Goal: Information Seeking & Learning: Learn about a topic

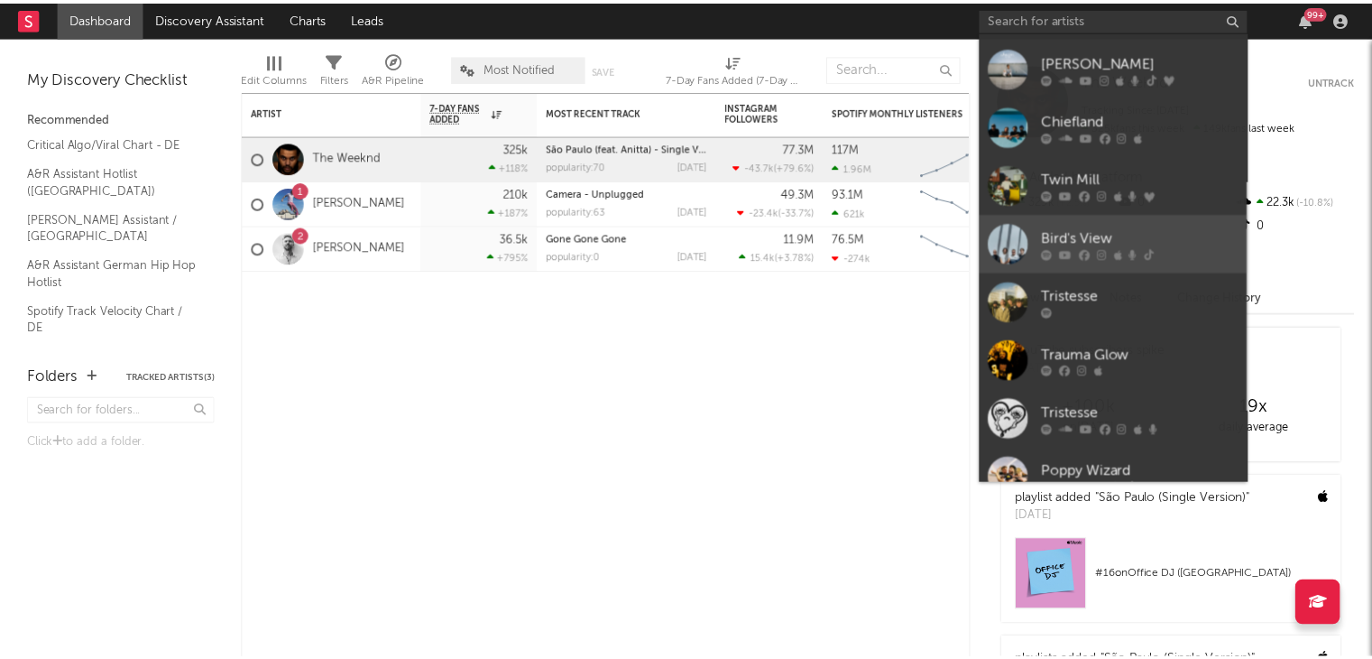
scroll to position [166, 0]
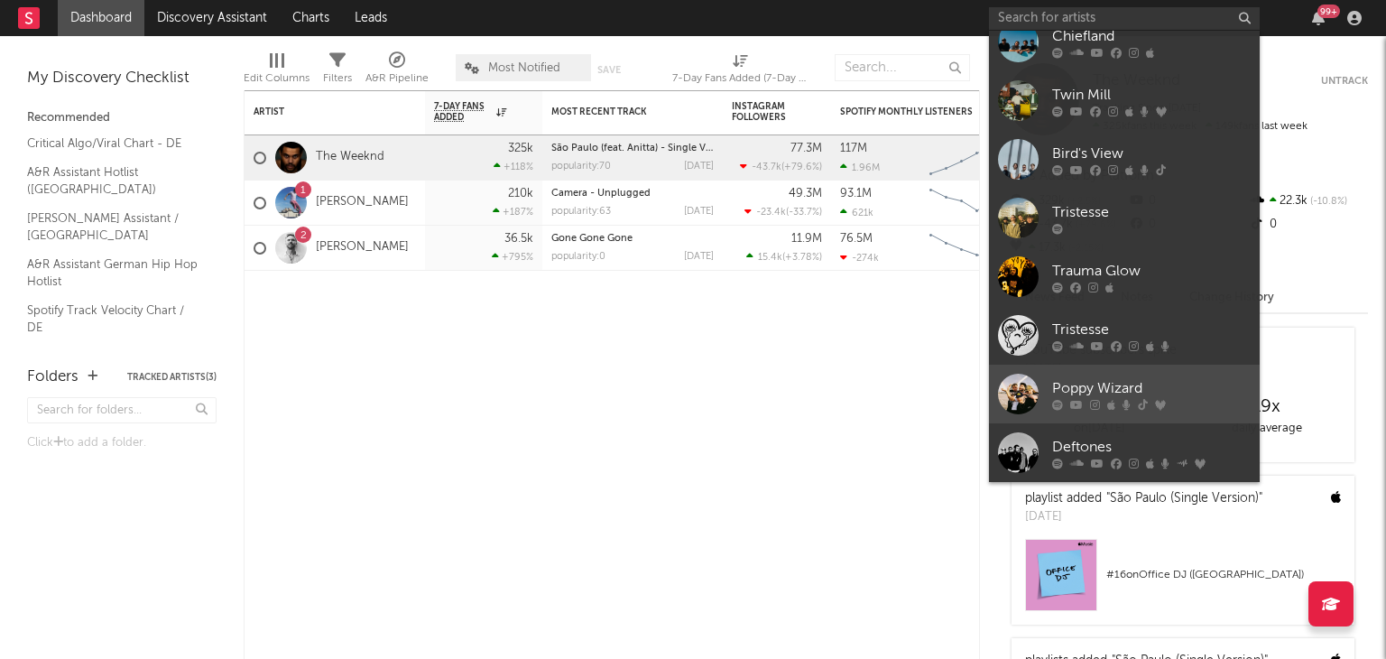
click at [1014, 392] on div at bounding box center [1018, 393] width 41 height 41
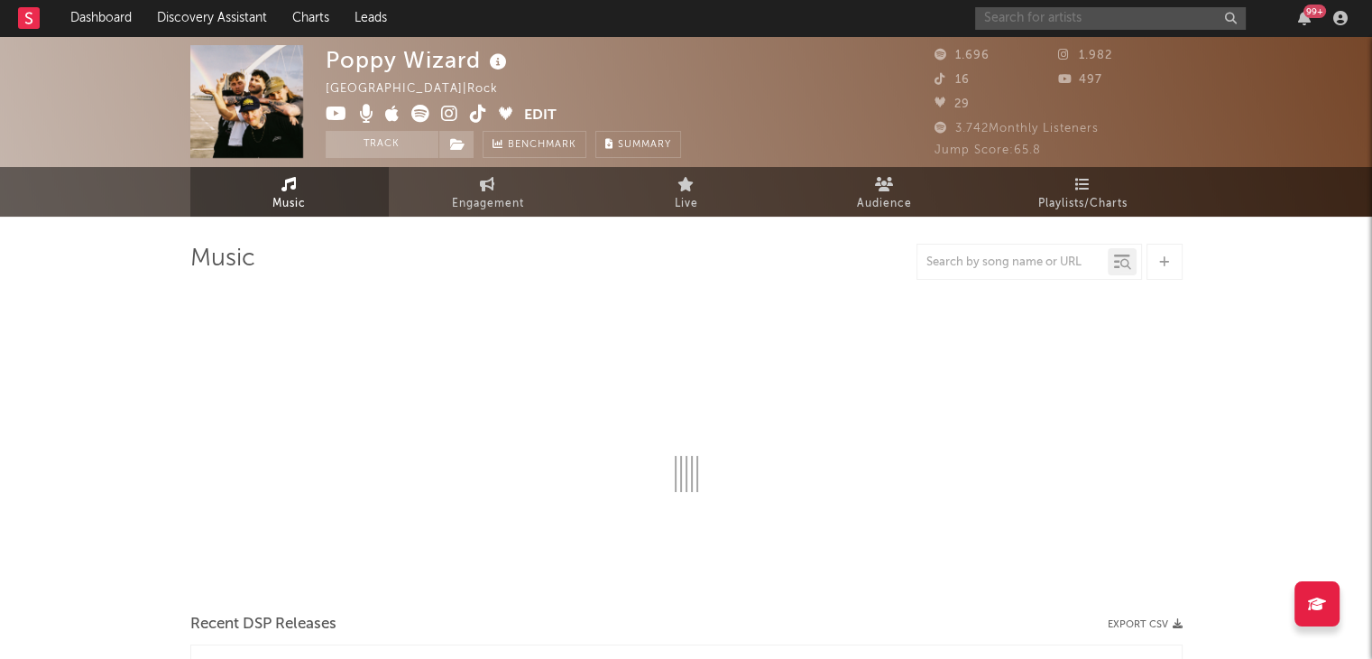
click at [1085, 14] on input "text" at bounding box center [1110, 18] width 271 height 23
select select "6m"
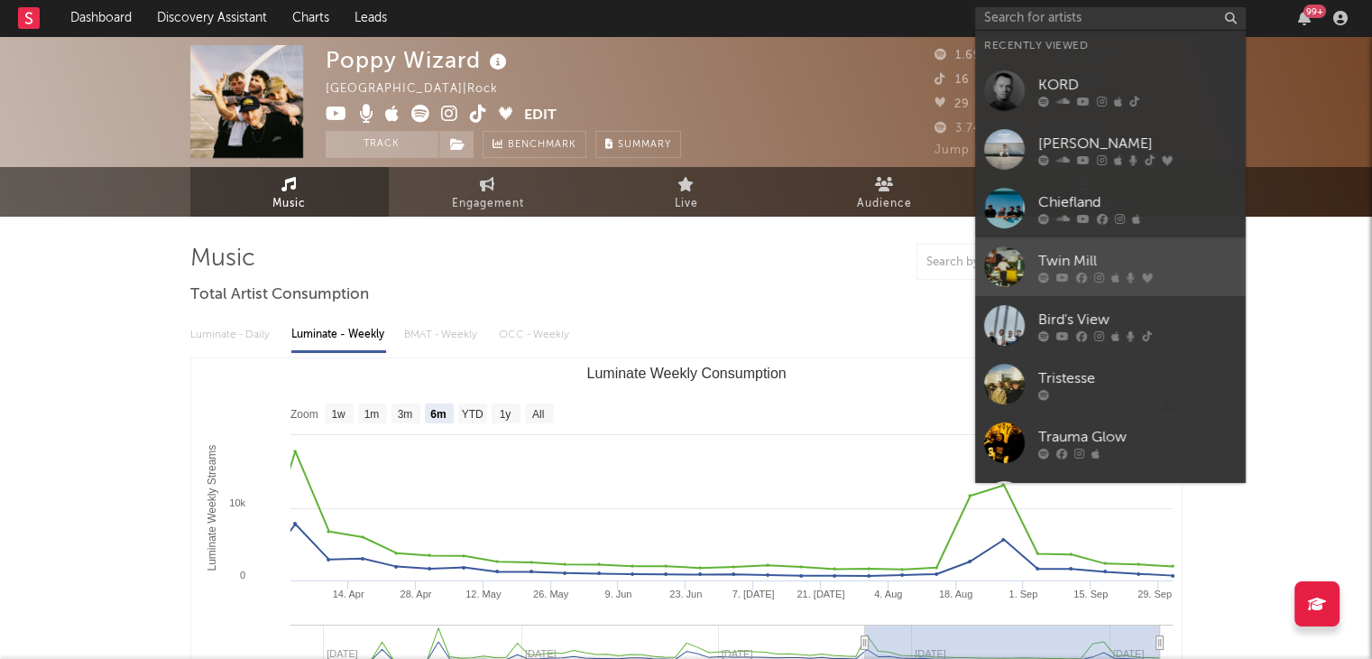
click at [1007, 263] on div at bounding box center [1004, 266] width 41 height 41
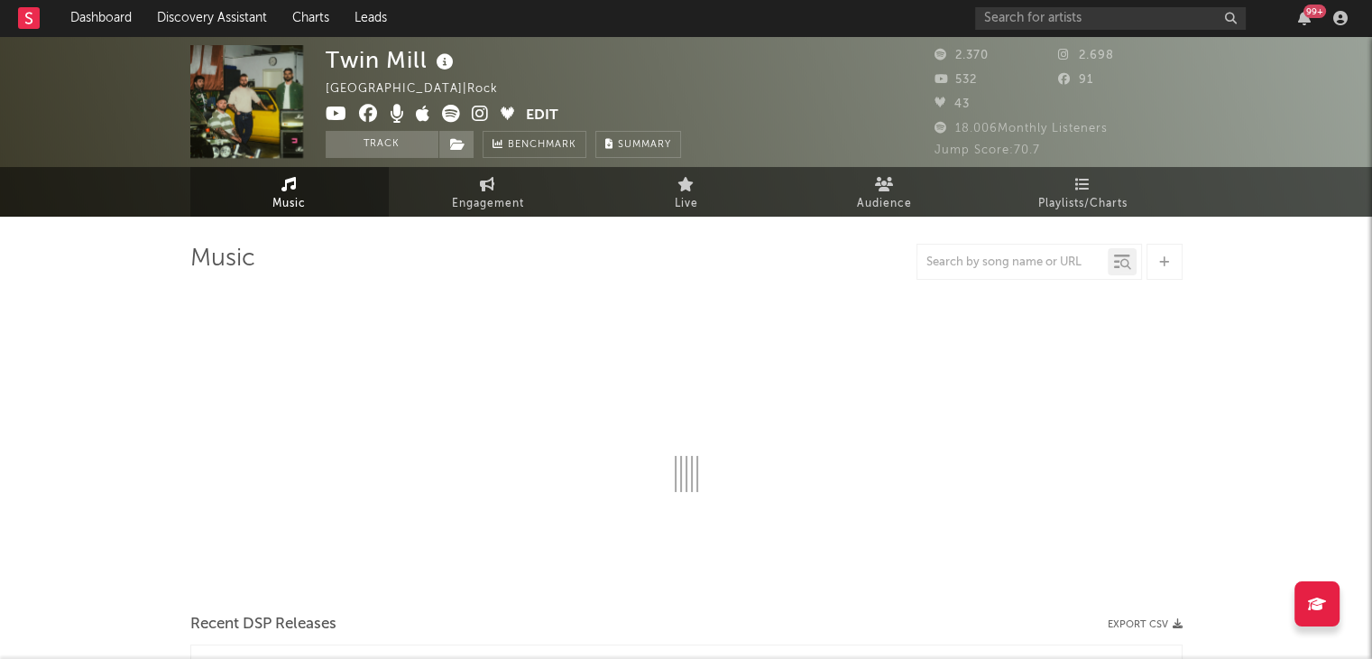
select select "6m"
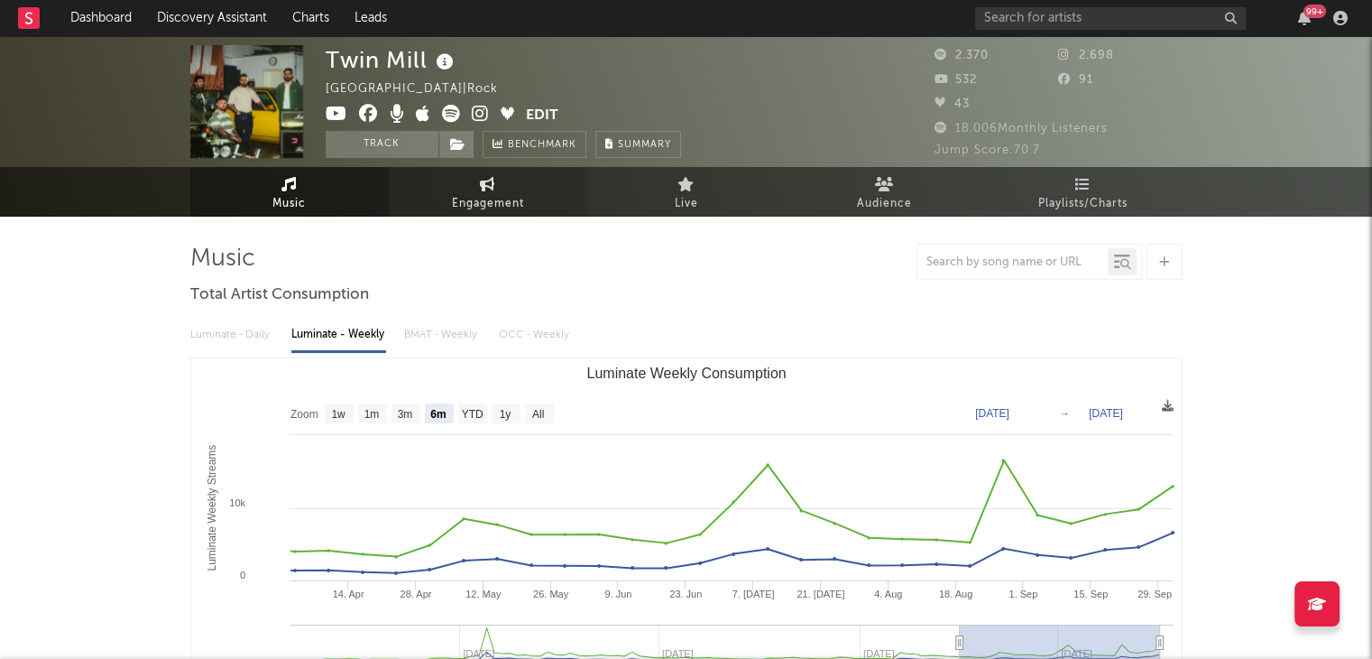
click at [499, 197] on span "Engagement" at bounding box center [488, 204] width 72 height 22
select select "1w"
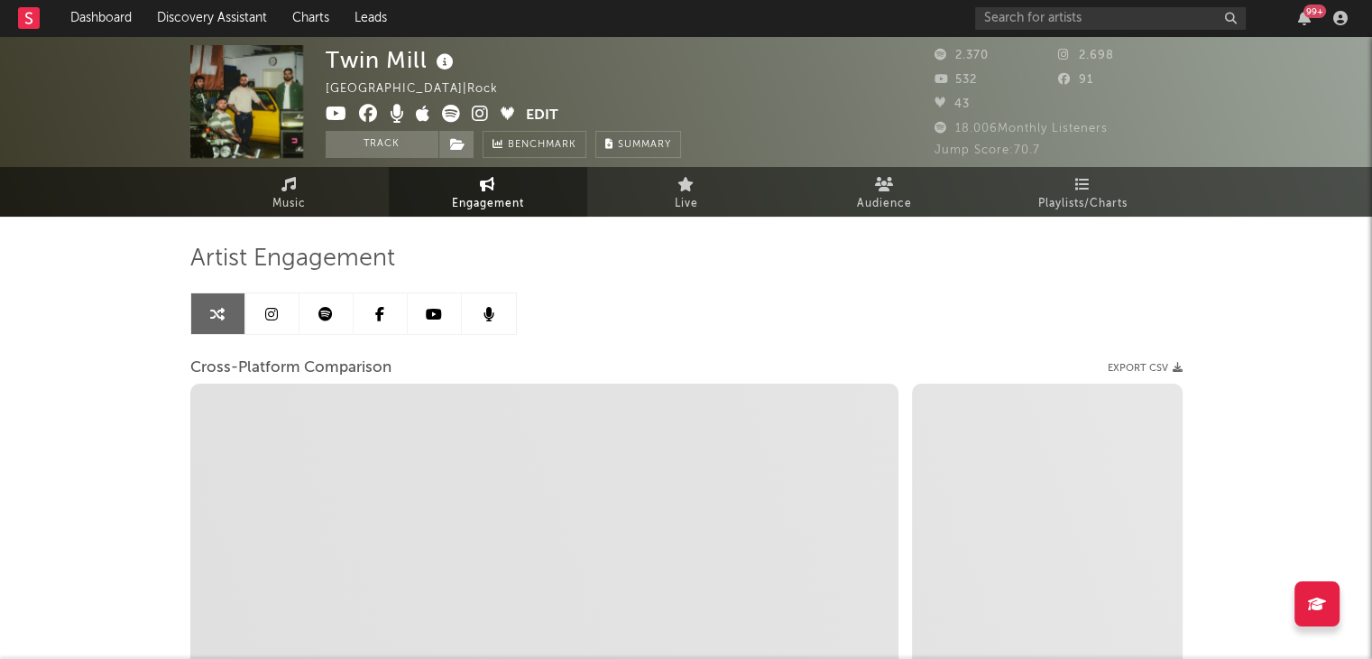
click at [321, 311] on icon at bounding box center [325, 314] width 14 height 14
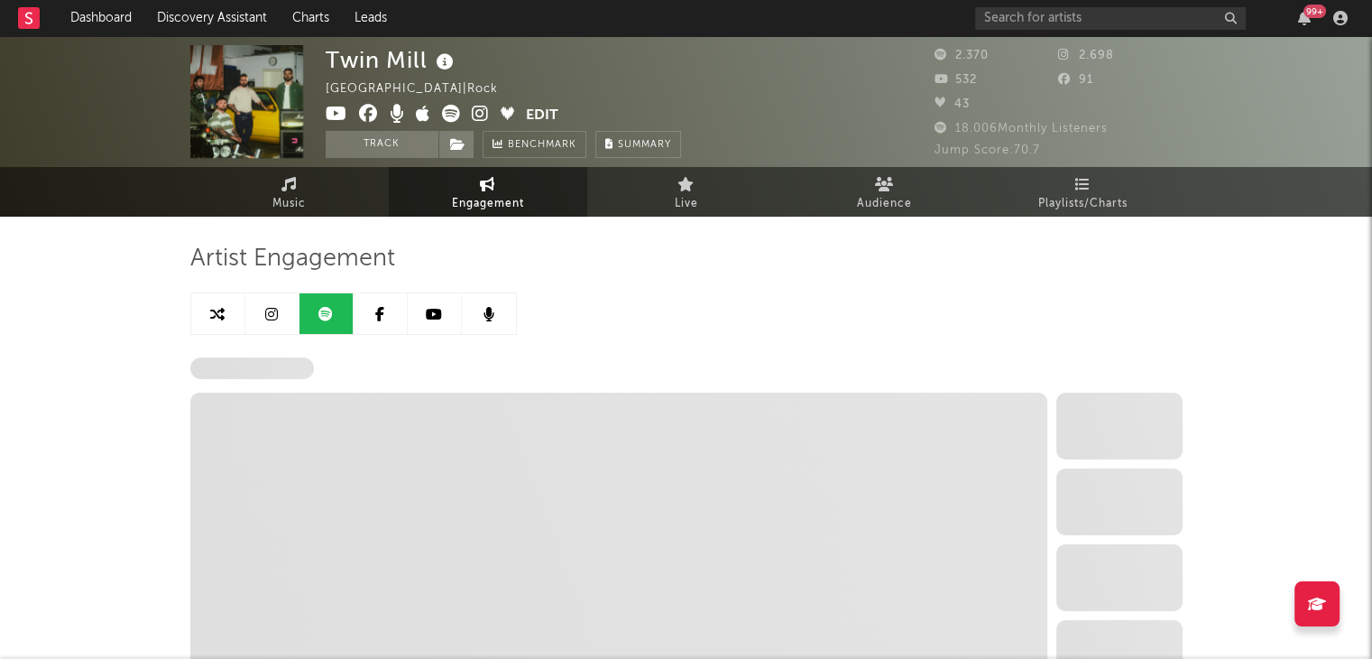
select select "6m"
select select "1w"
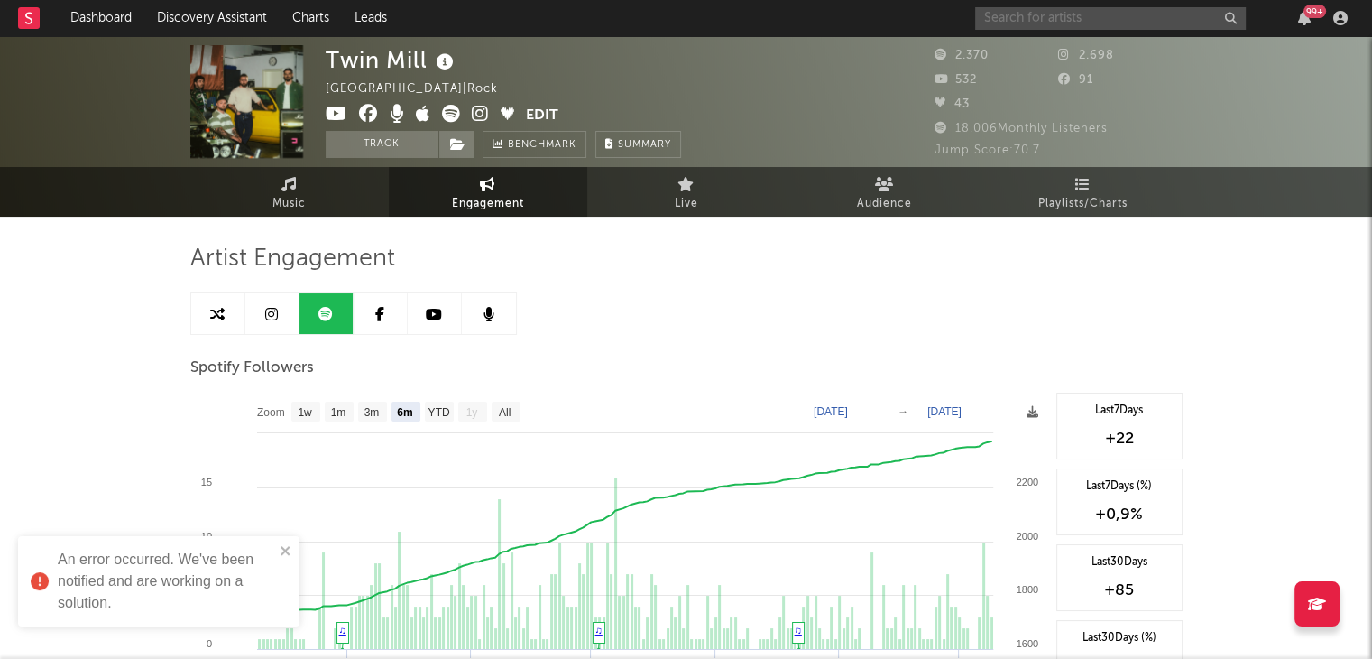
click at [1033, 9] on input "text" at bounding box center [1110, 18] width 271 height 23
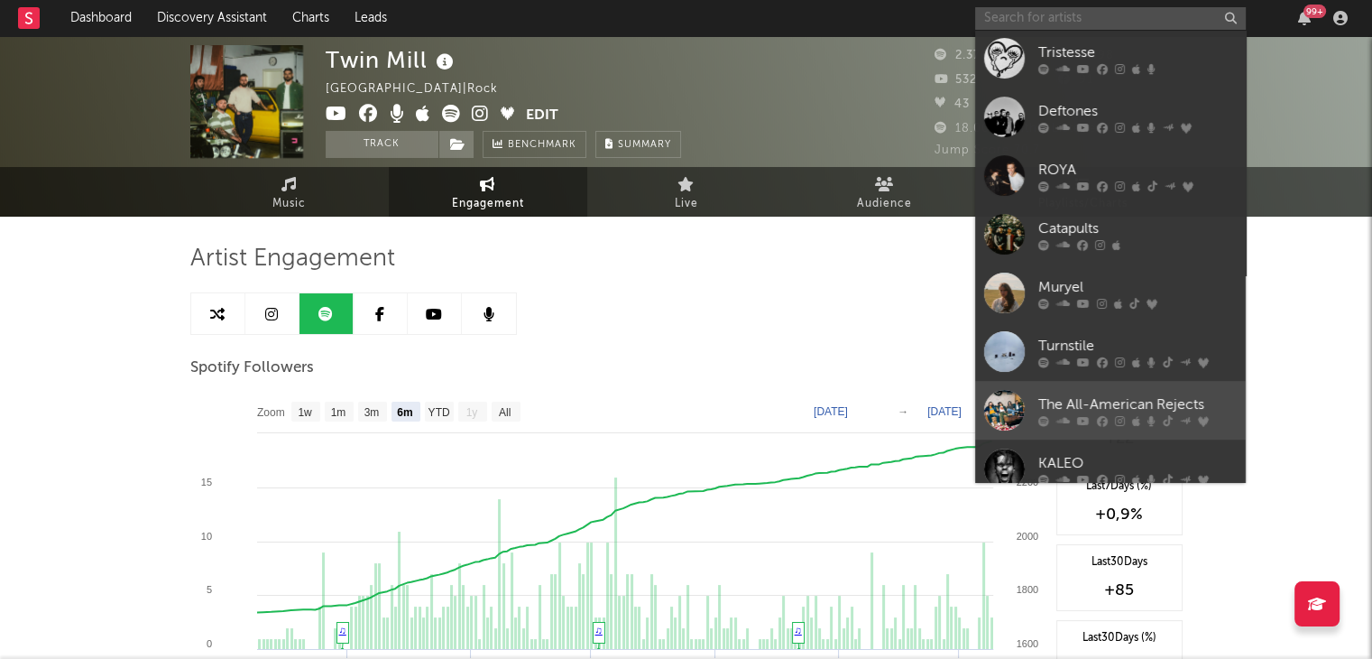
scroll to position [527, 0]
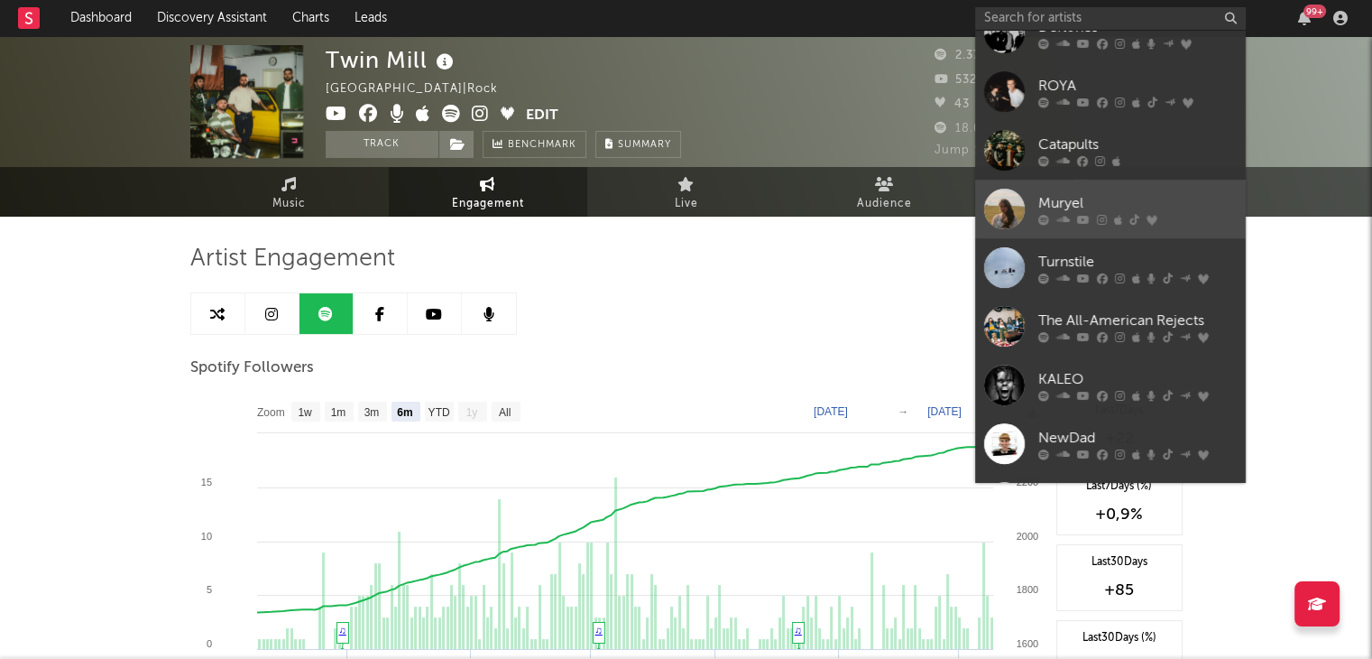
click at [998, 211] on div at bounding box center [1004, 209] width 41 height 41
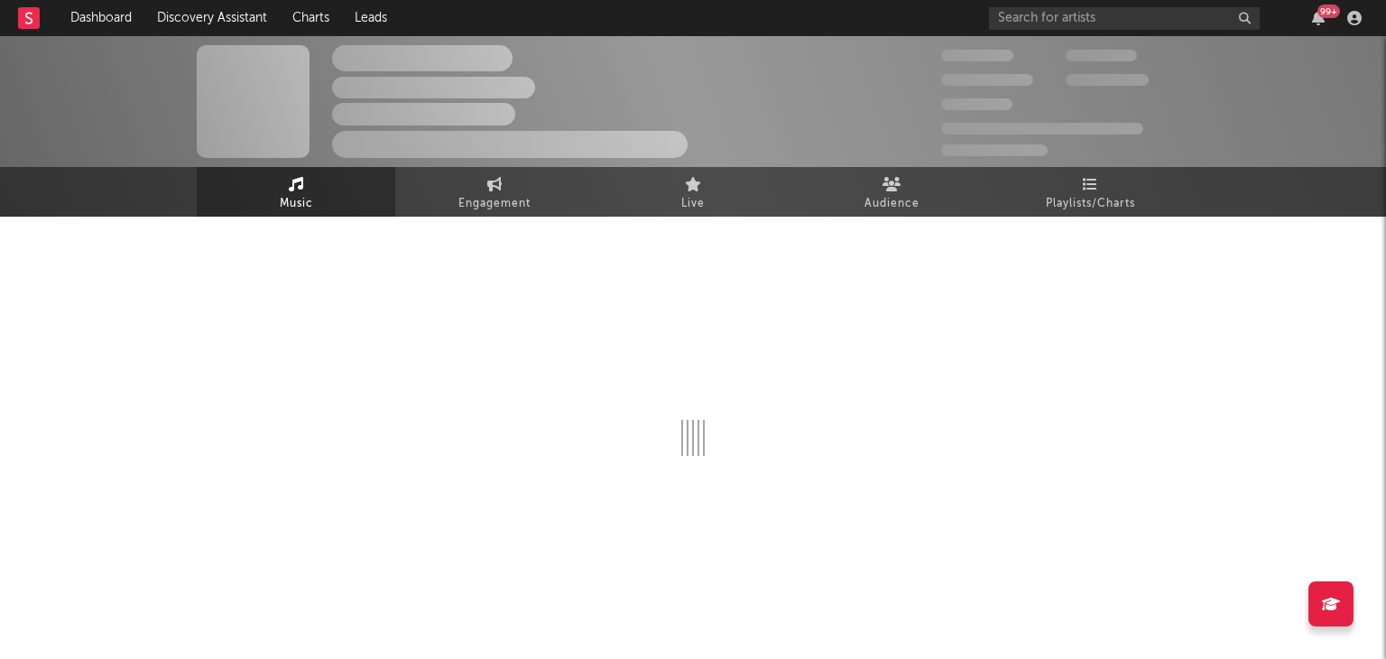
select select "1w"
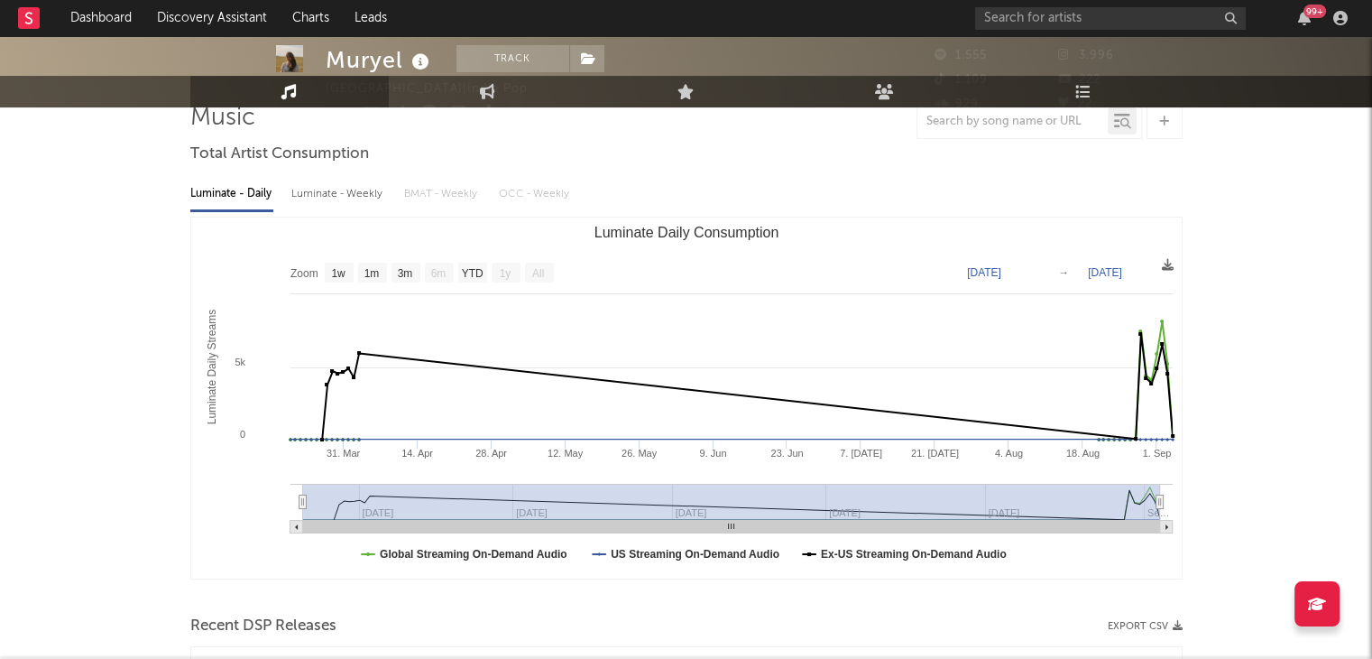
scroll to position [43, 0]
